Goal: Navigation & Orientation: Find specific page/section

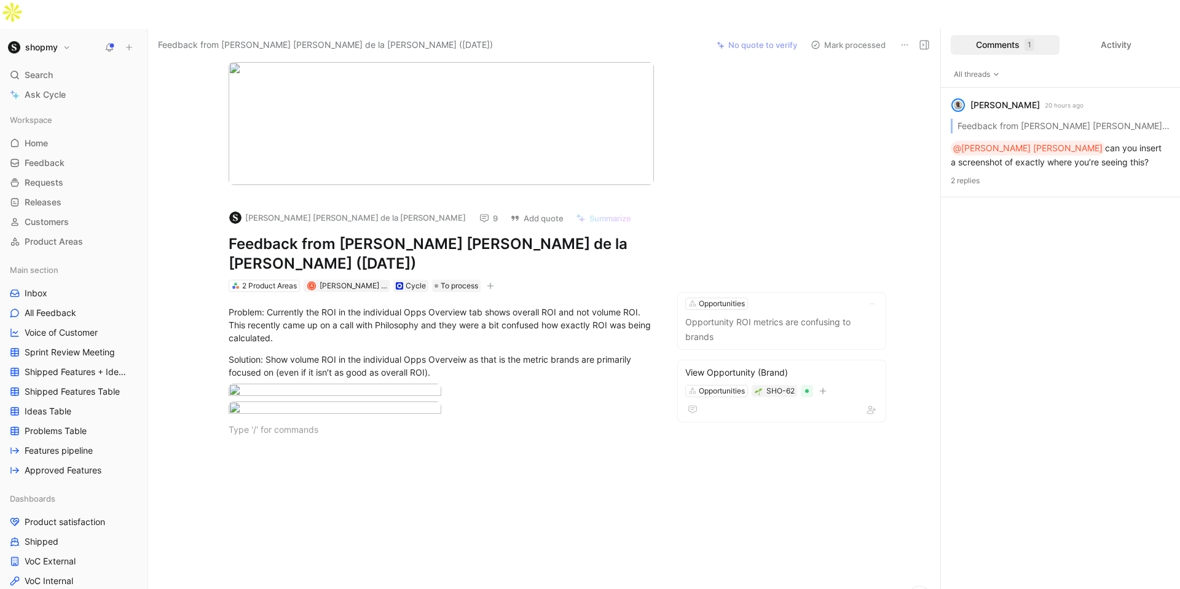
click at [42, 42] on h1 "shopmy" at bounding box center [41, 47] width 33 height 11
click at [61, 124] on div "Workspace settings G then S" at bounding box center [83, 127] width 151 height 20
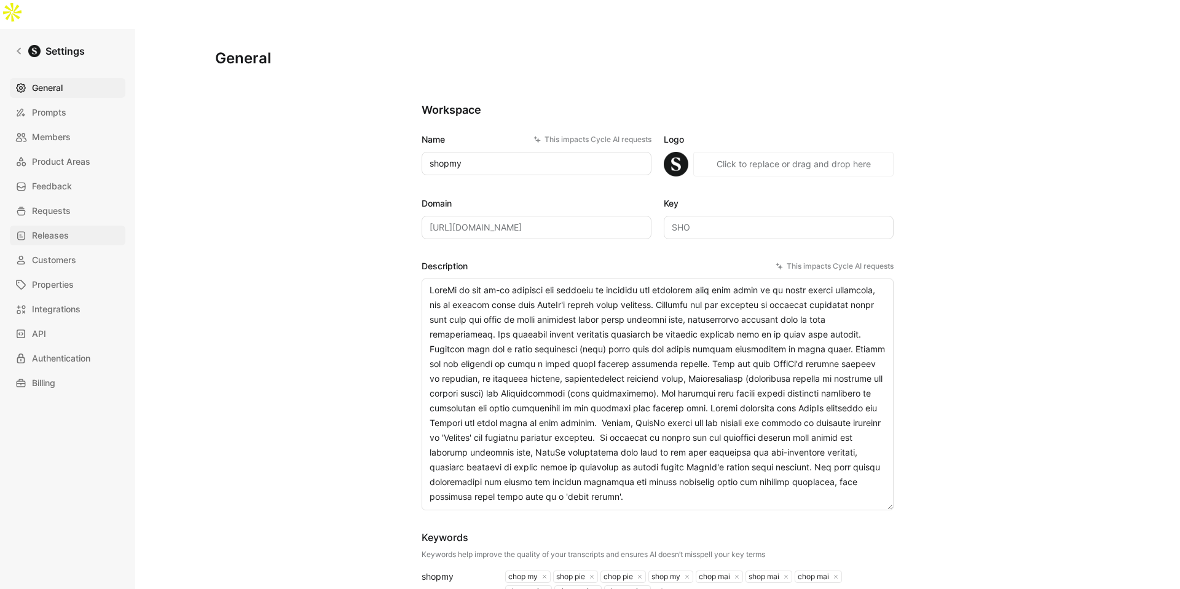
click at [76, 226] on link "Releases" at bounding box center [68, 236] width 116 height 20
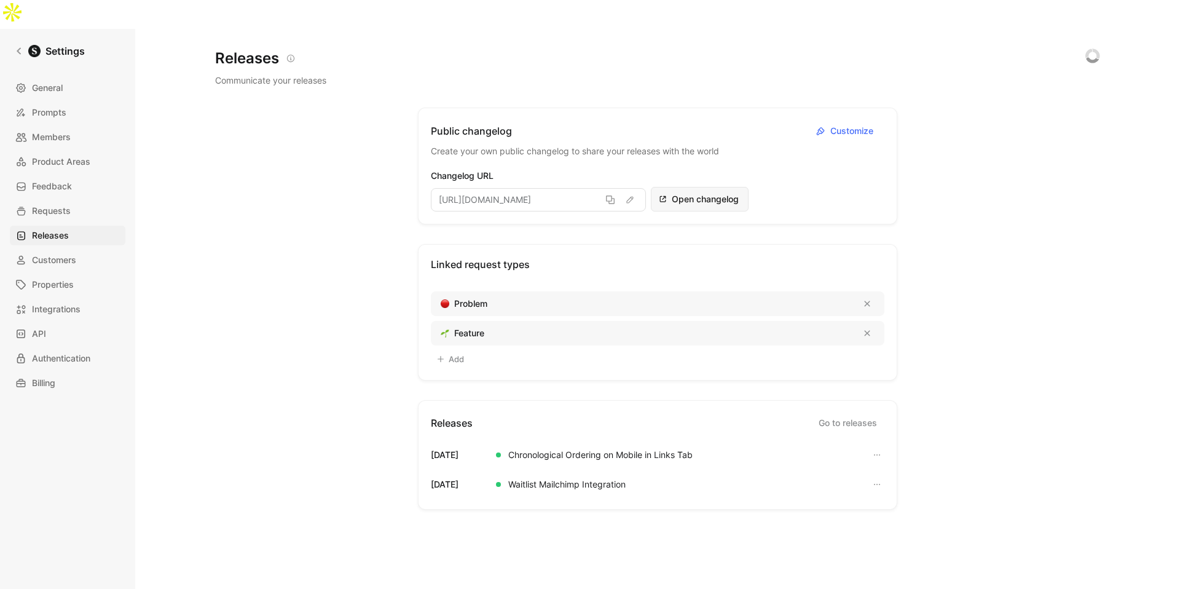
click at [679, 192] on span "Open changelog" at bounding box center [706, 199] width 69 height 15
